Goal: Entertainment & Leisure: Consume media (video, audio)

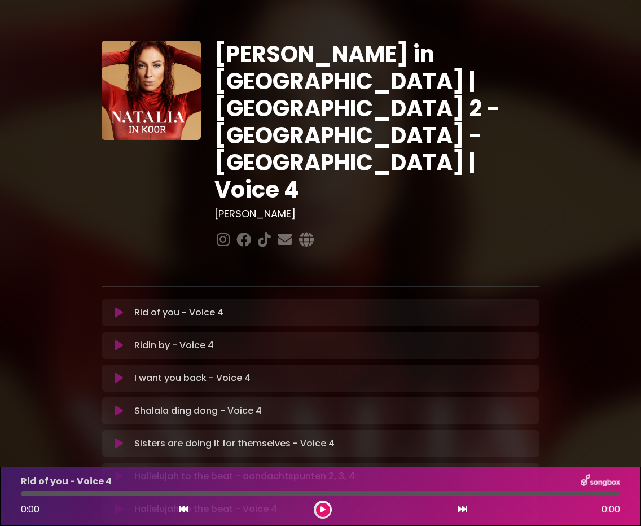
click at [321, 511] on icon at bounding box center [322, 509] width 5 height 7
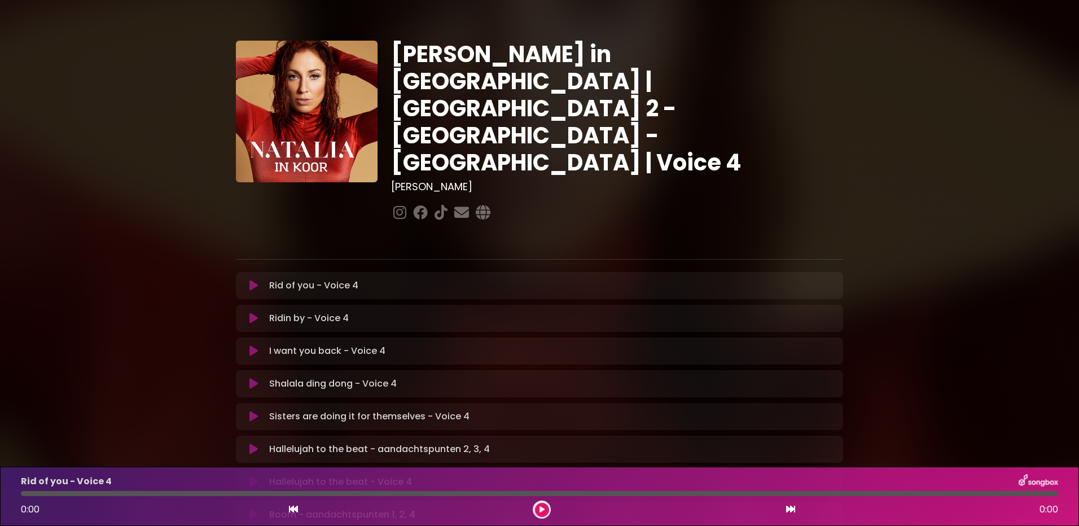
click at [543, 506] on icon at bounding box center [541, 509] width 5 height 7
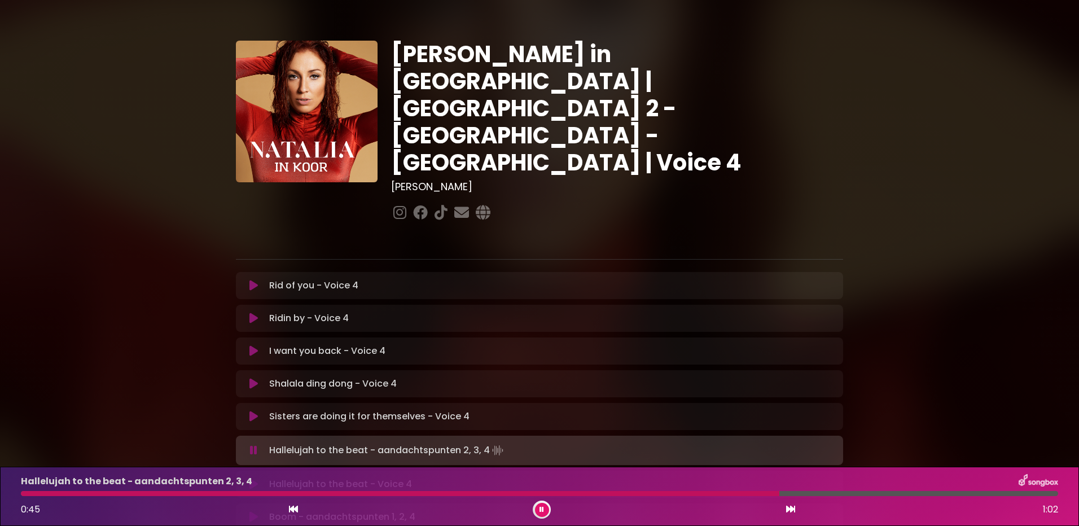
click at [786, 505] on icon at bounding box center [790, 508] width 9 height 9
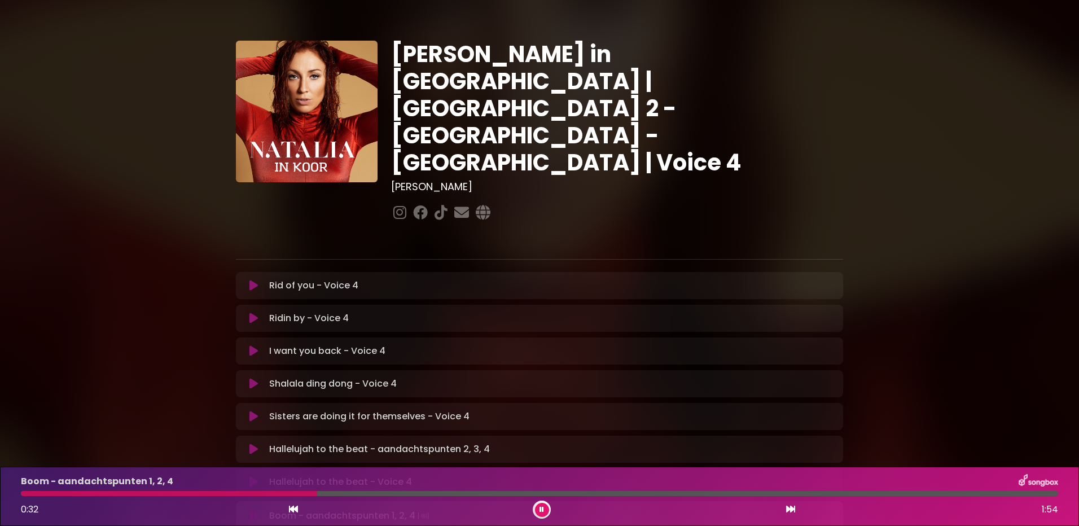
click at [790, 508] on icon at bounding box center [790, 508] width 9 height 9
click at [789, 506] on icon at bounding box center [790, 508] width 9 height 9
click at [545, 509] on button at bounding box center [542, 510] width 14 height 14
click at [538, 511] on button at bounding box center [542, 510] width 14 height 14
click at [790, 509] on icon at bounding box center [790, 508] width 9 height 9
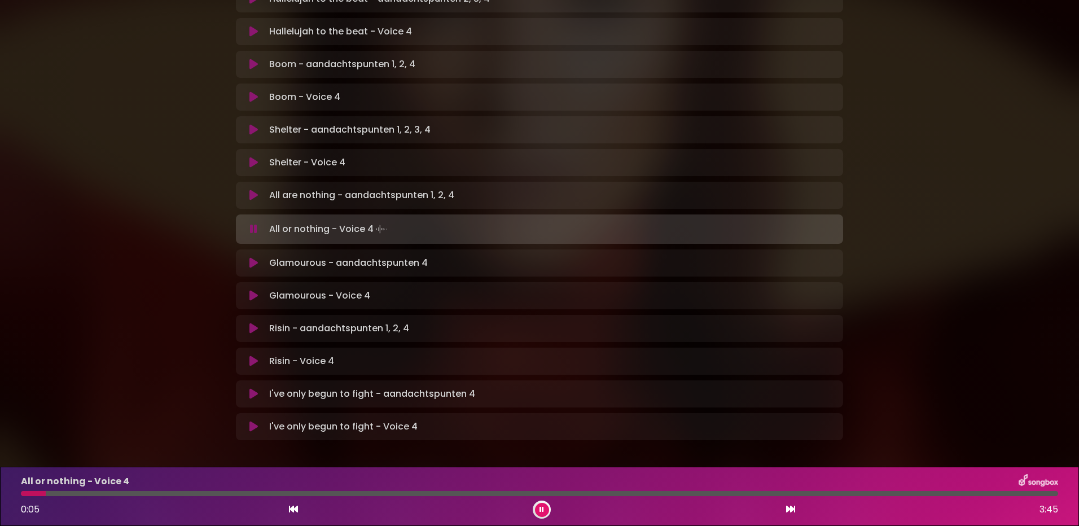
scroll to position [451, 0]
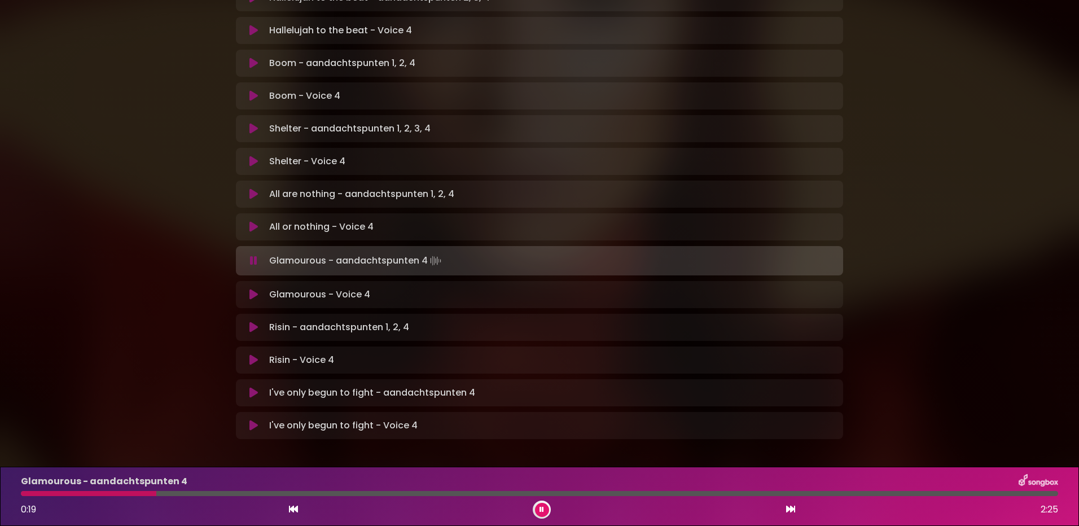
click at [789, 510] on icon at bounding box center [790, 508] width 9 height 9
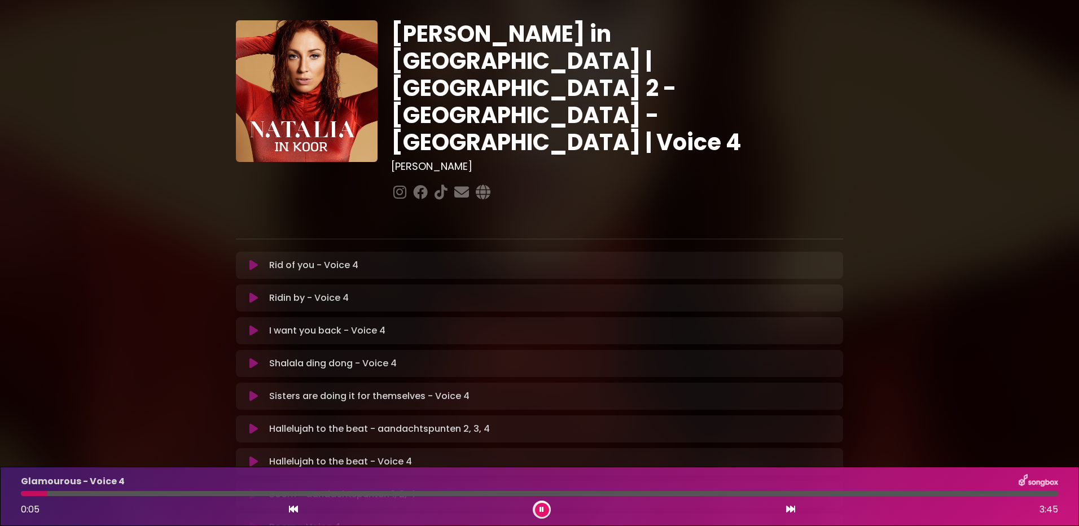
scroll to position [0, 0]
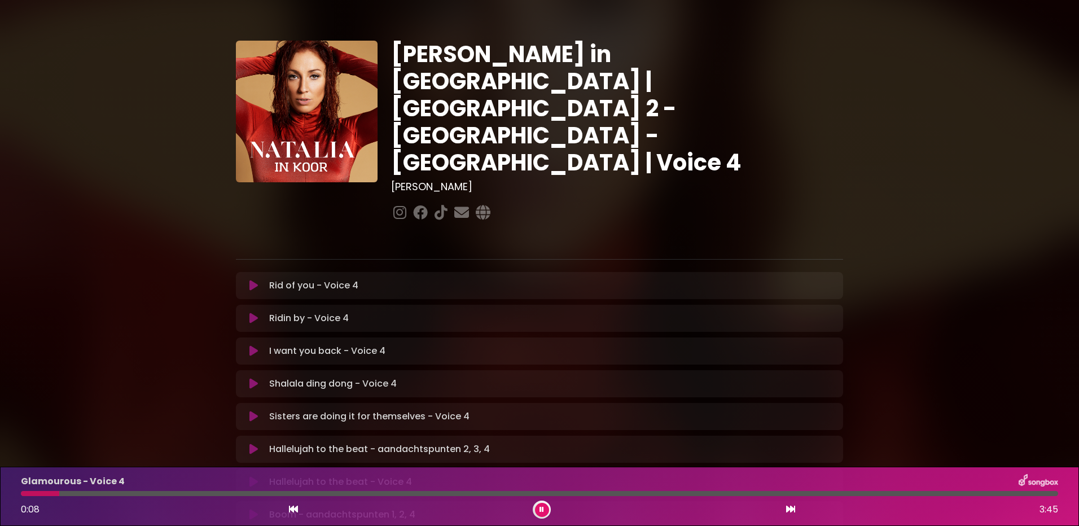
click at [251, 280] on icon at bounding box center [253, 285] width 8 height 11
